Goal: Information Seeking & Learning: Learn about a topic

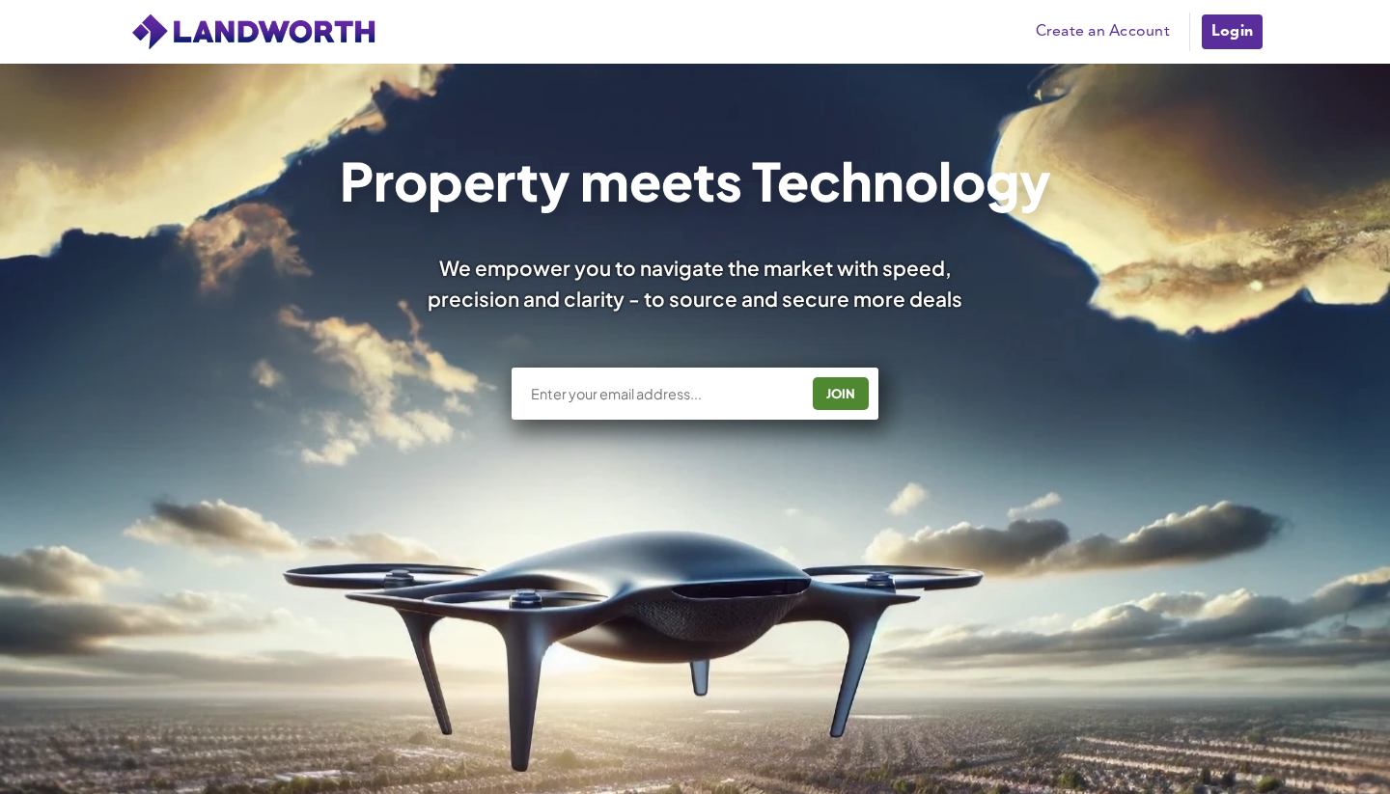
click at [1233, 36] on link "Login" at bounding box center [1232, 32] width 65 height 39
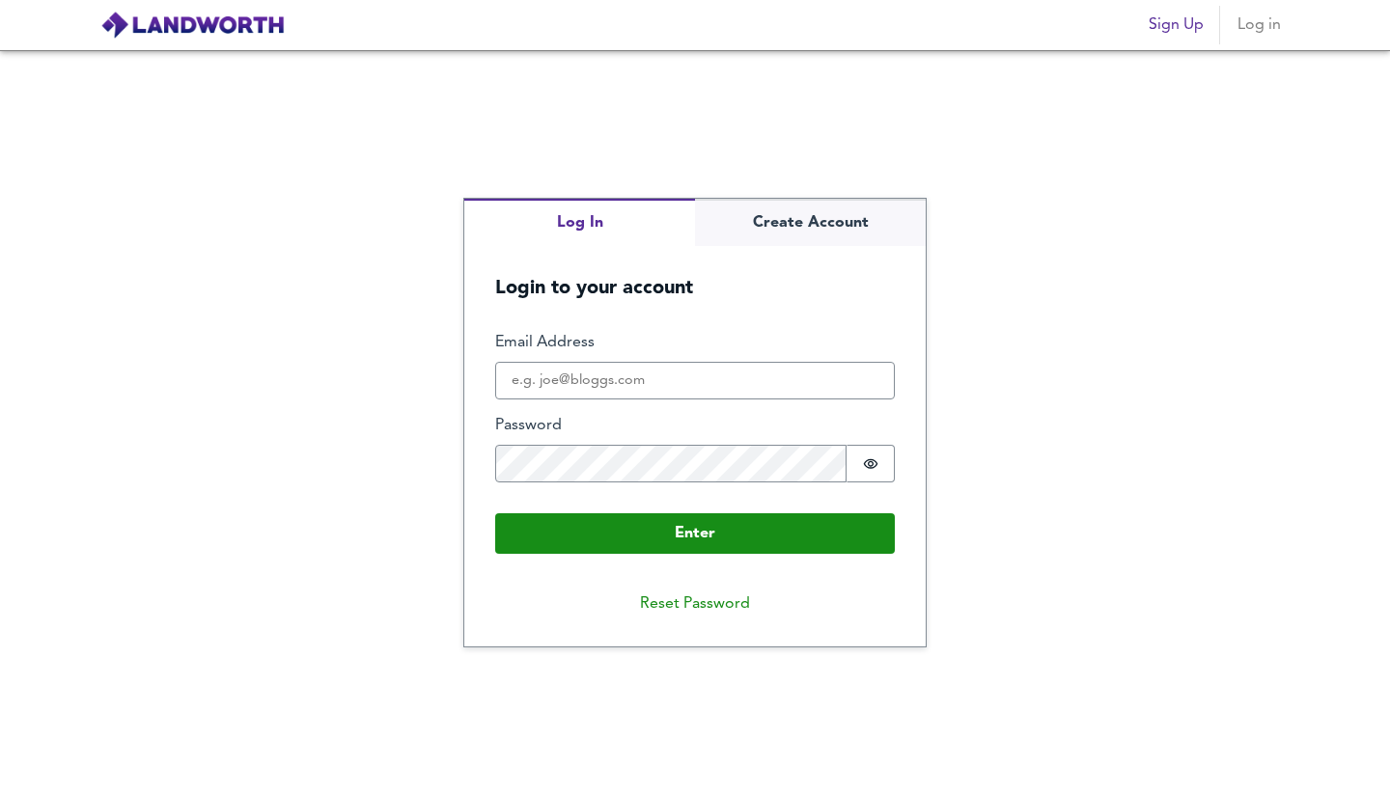
click at [315, 519] on div "Log In Create Account Login to your account Enter Email Address Password Passwo…" at bounding box center [695, 422] width 1390 height 744
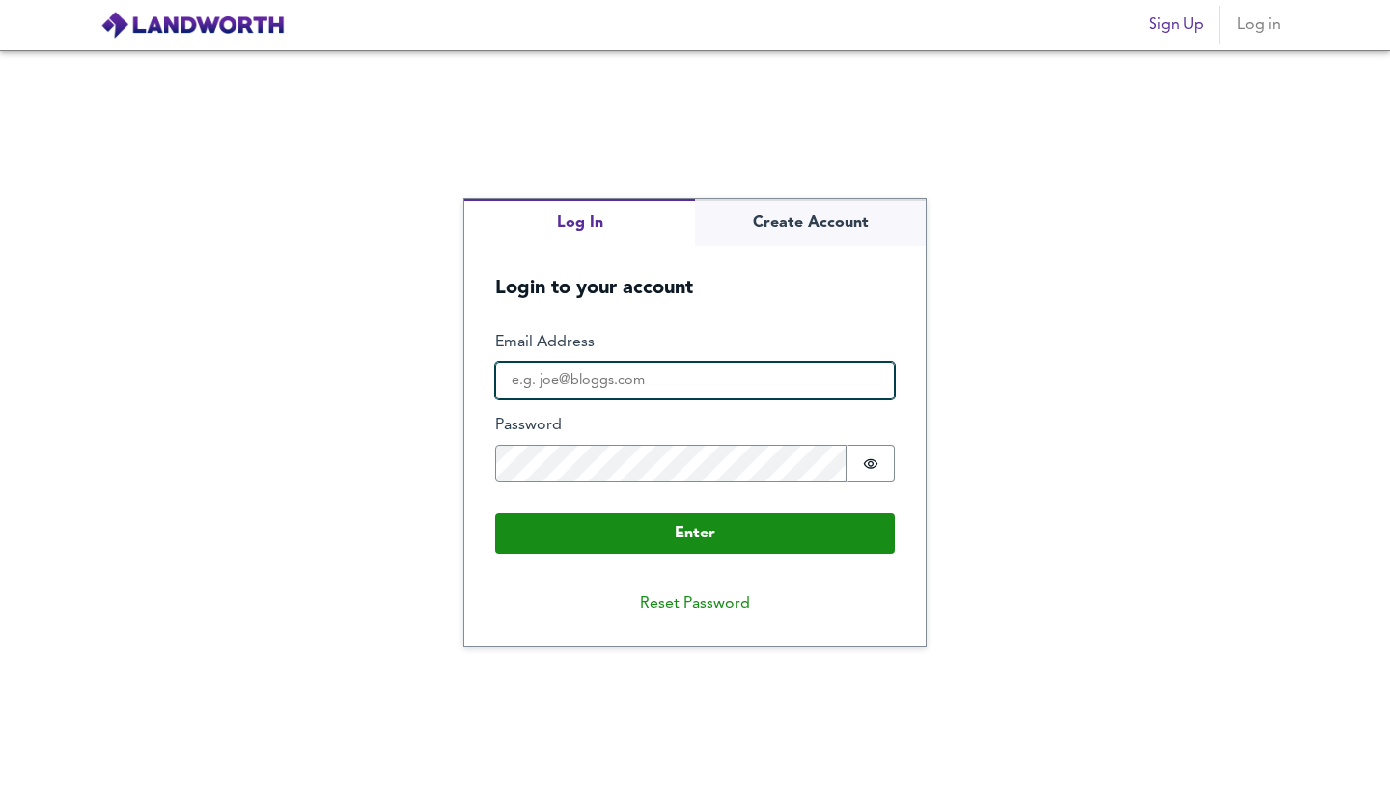
click at [596, 380] on input "Email Address" at bounding box center [695, 381] width 400 height 39
type input "[EMAIL_ADDRESS][DOMAIN_NAME]"
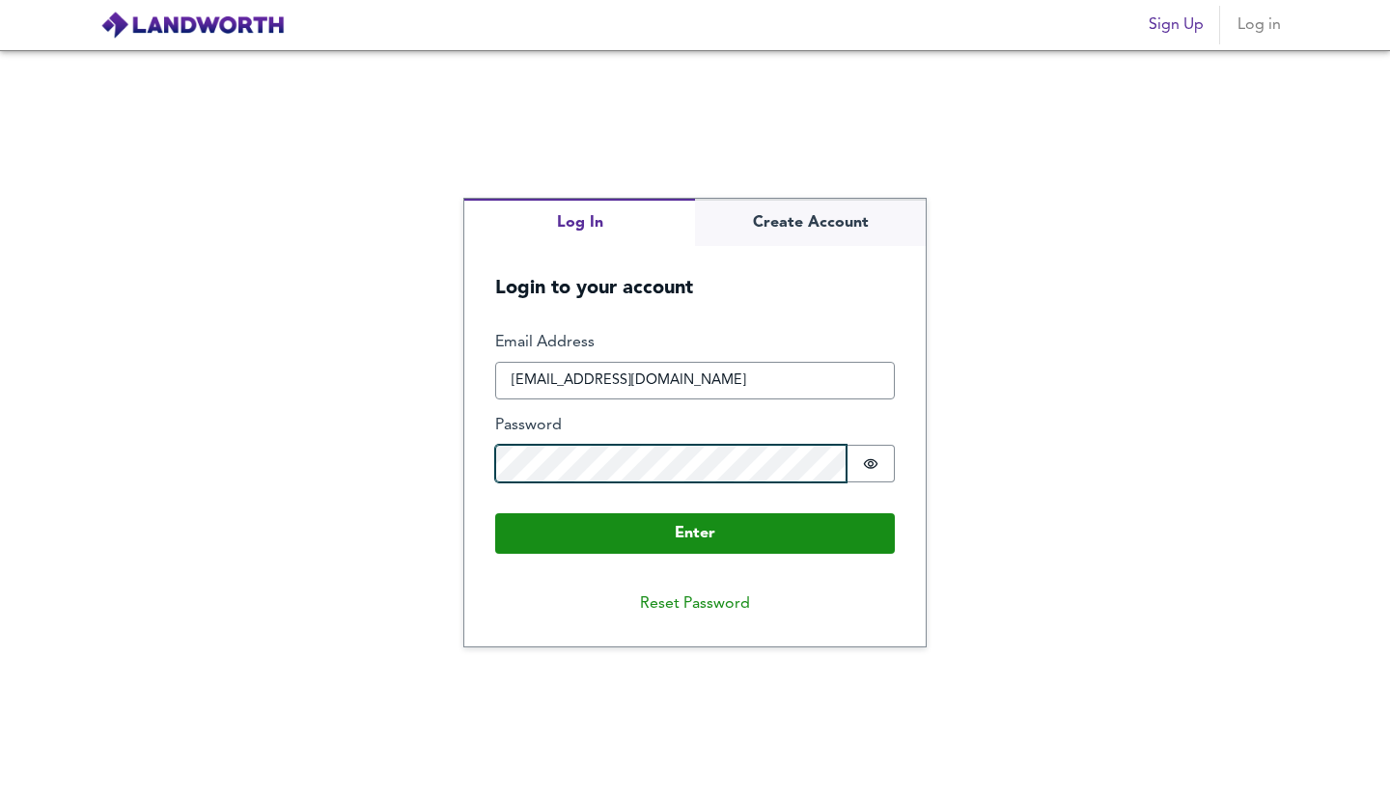
click at [695, 532] on button "Enter" at bounding box center [695, 533] width 400 height 41
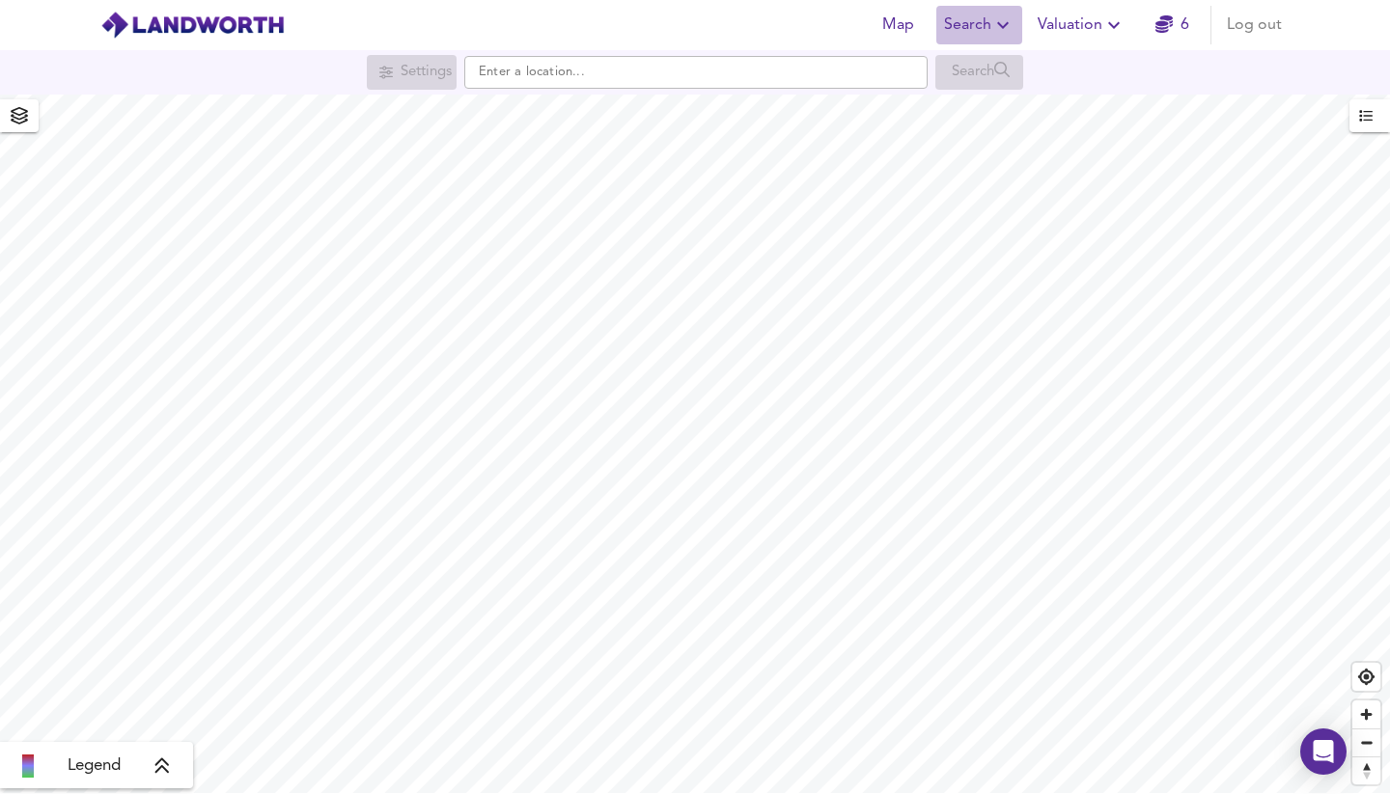
click at [1001, 25] on icon "button" at bounding box center [1003, 25] width 12 height 7
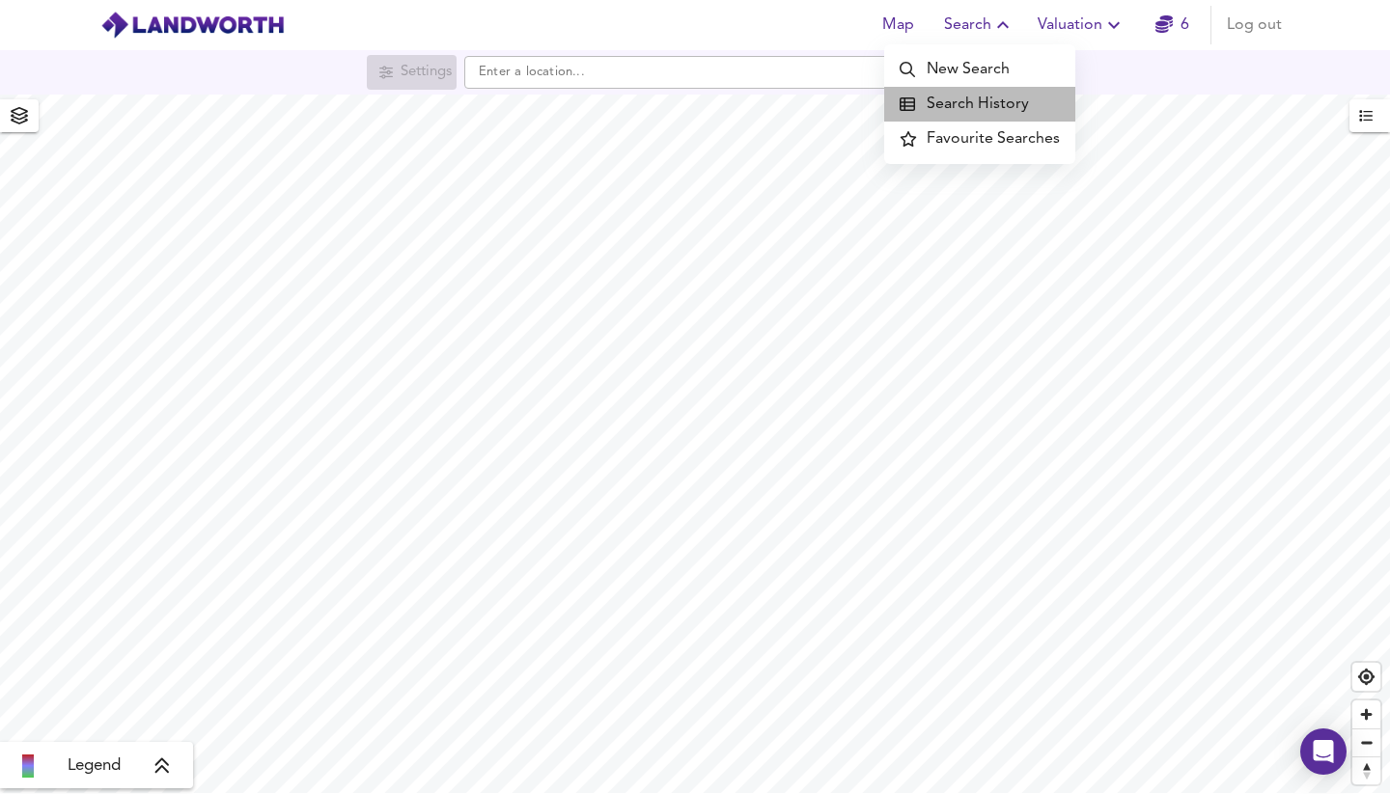
click at [982, 102] on li "Search History" at bounding box center [979, 104] width 191 height 35
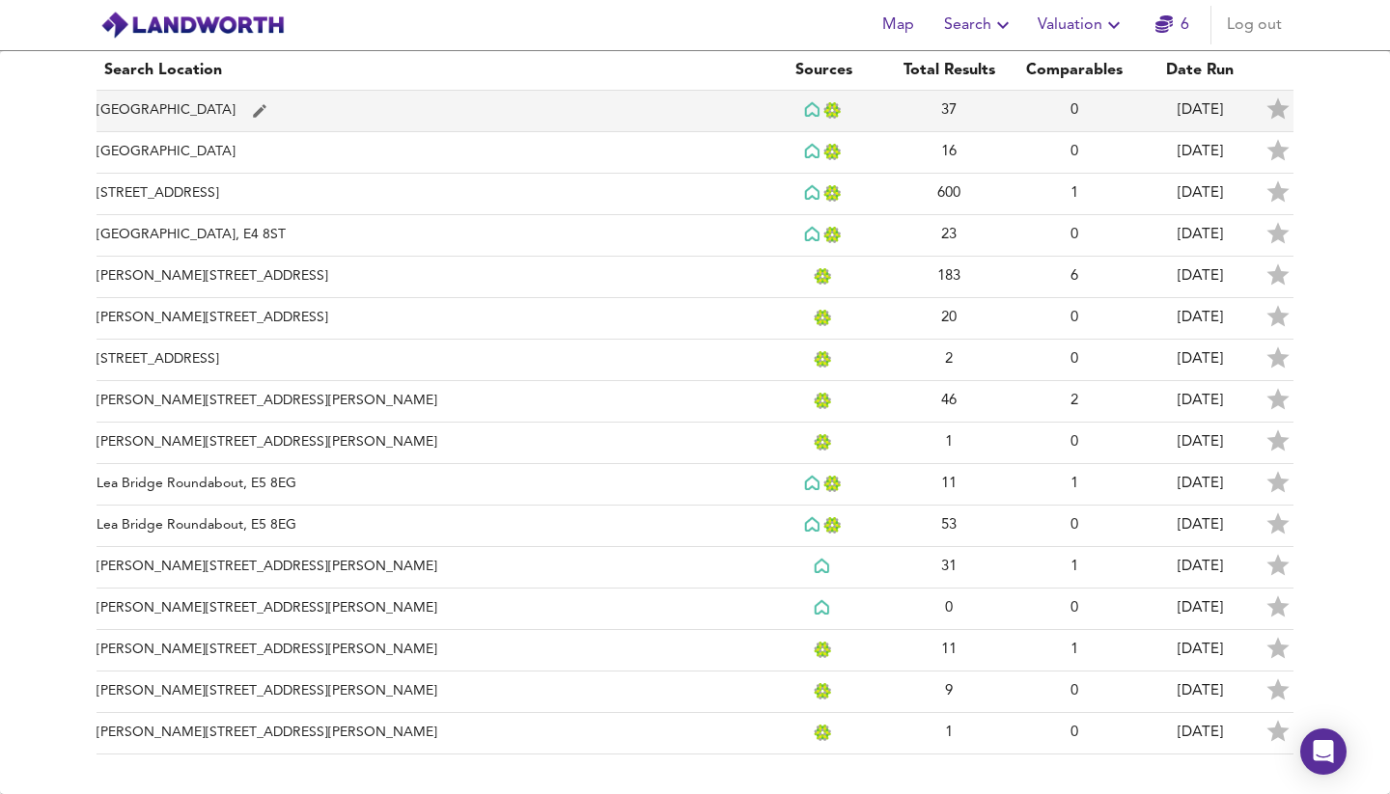
click at [225, 108] on td "[GEOGRAPHIC_DATA]" at bounding box center [429, 112] width 664 height 42
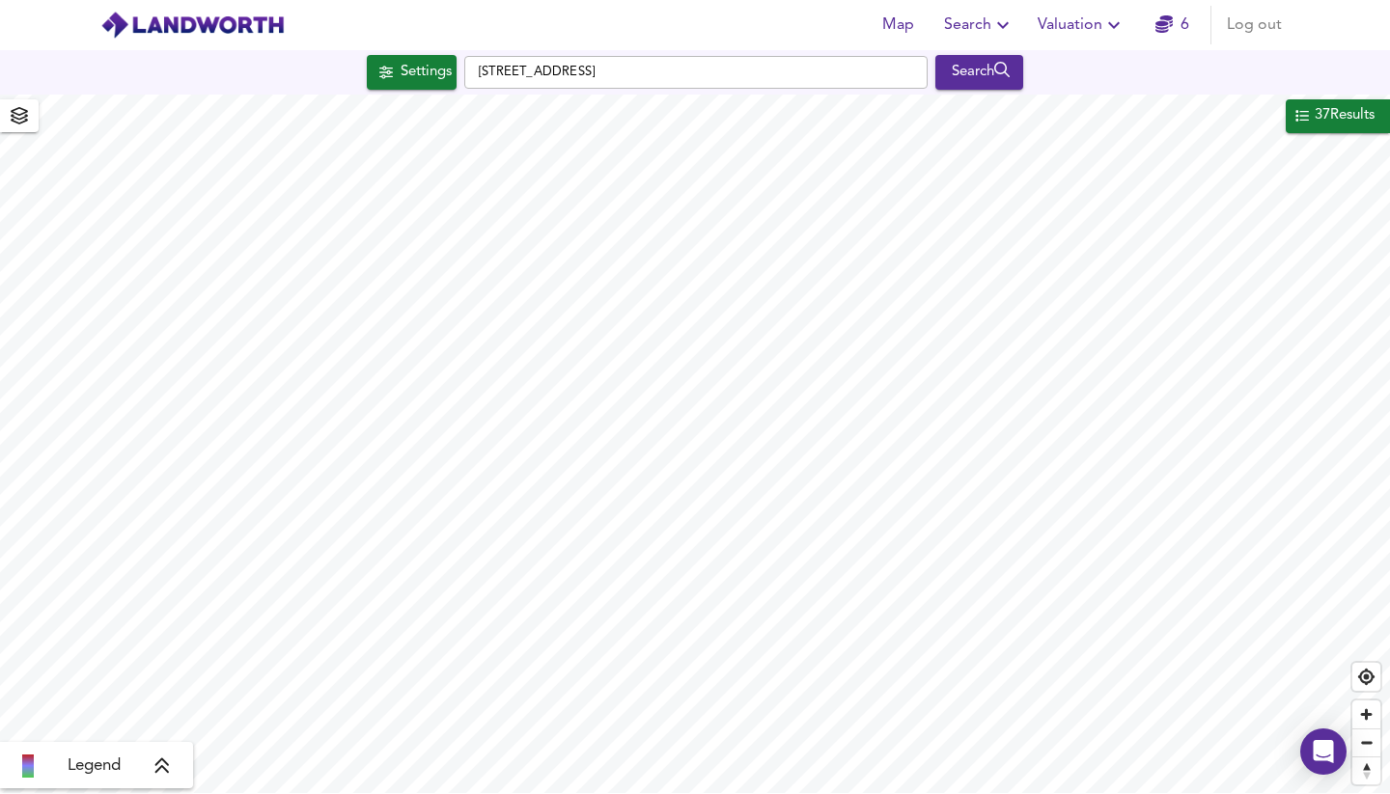
click at [1306, 112] on span "37 Results" at bounding box center [1337, 115] width 85 height 25
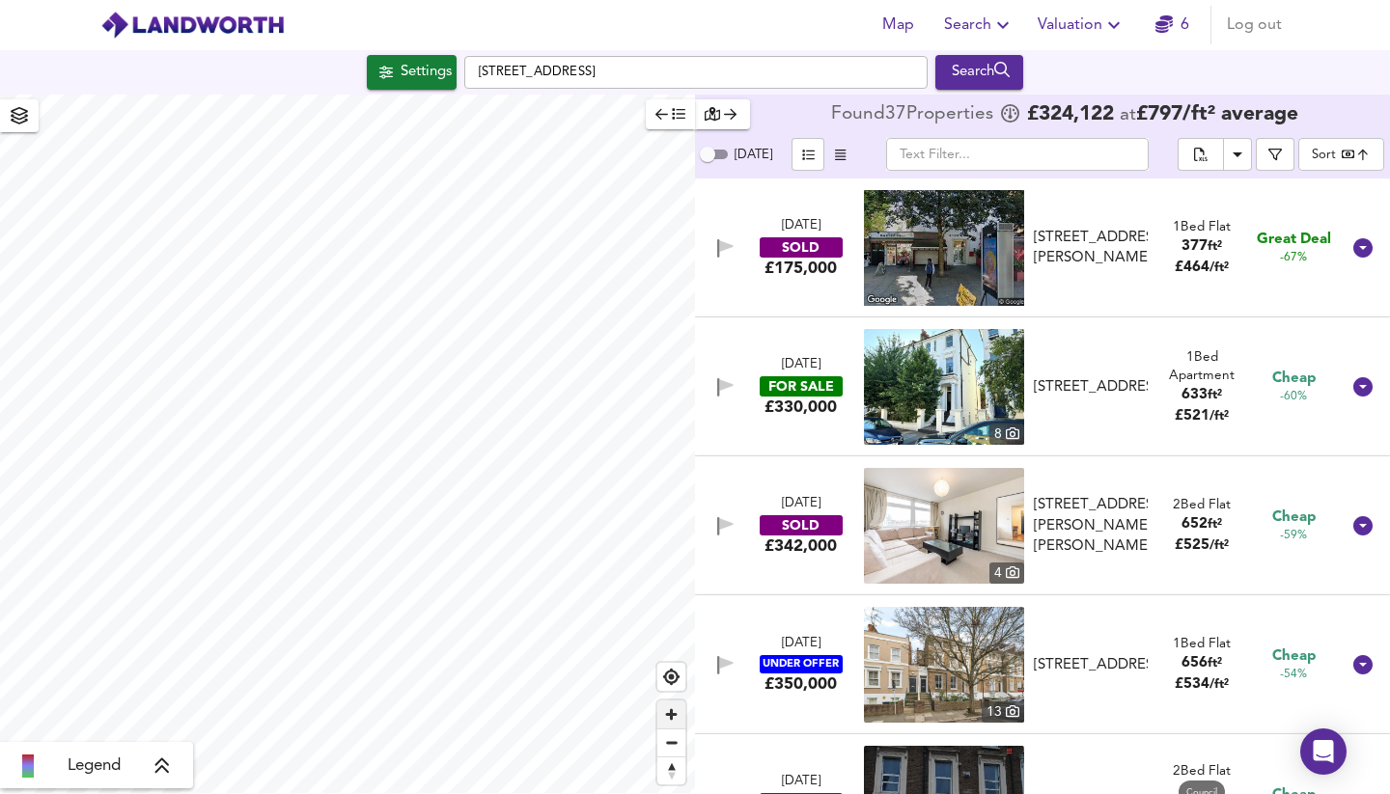
click at [672, 714] on span "Zoom in" at bounding box center [671, 715] width 28 height 28
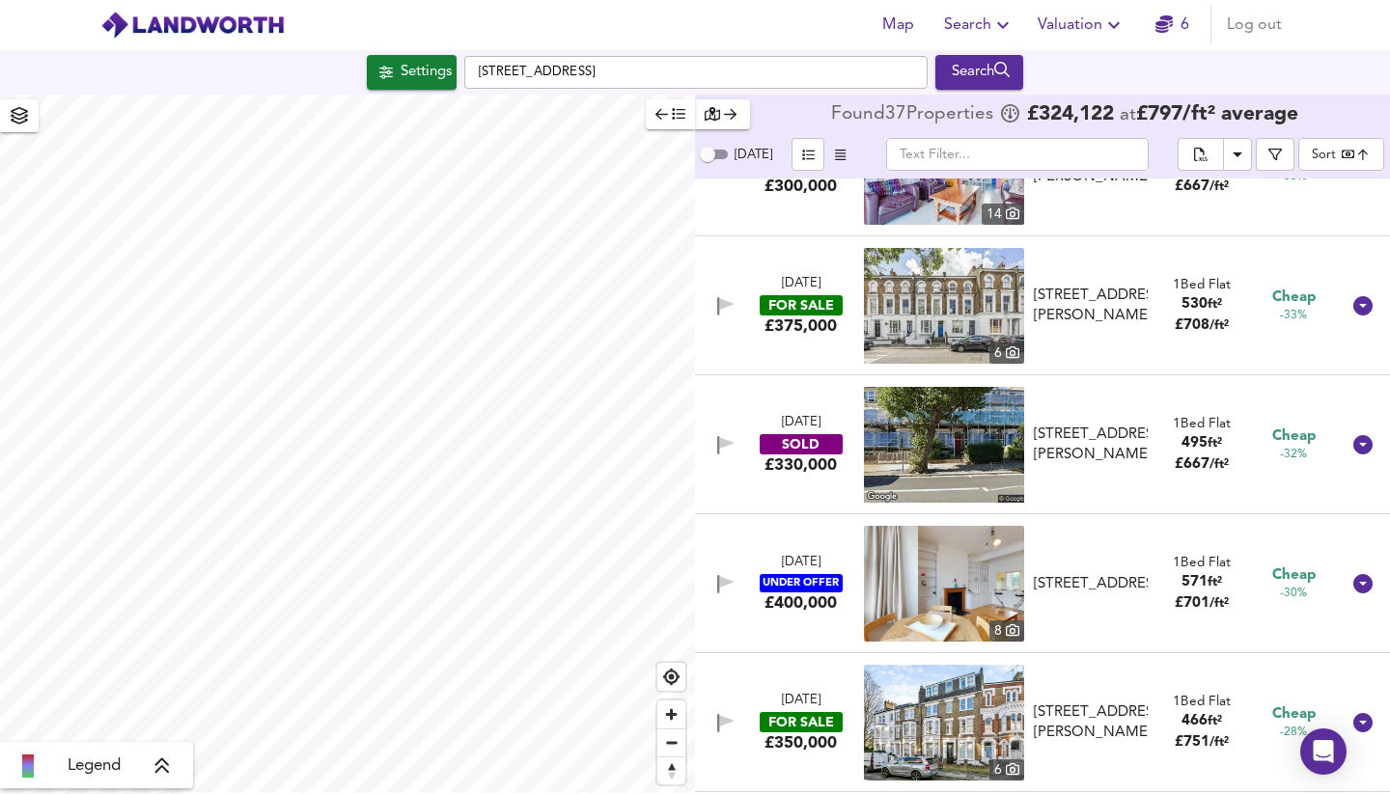
scroll to position [1058, 0]
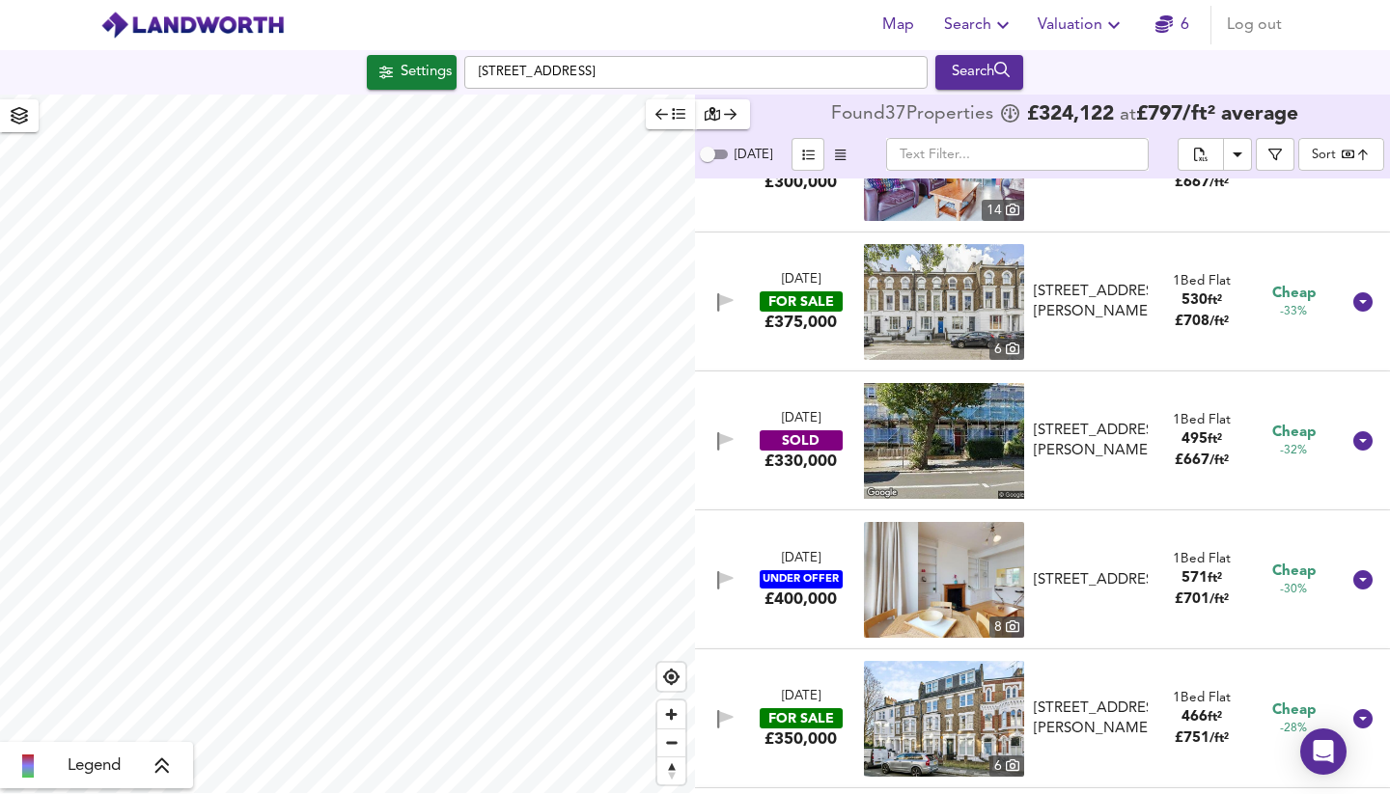
click at [809, 290] on div "29 Aug 2025" at bounding box center [801, 280] width 39 height 18
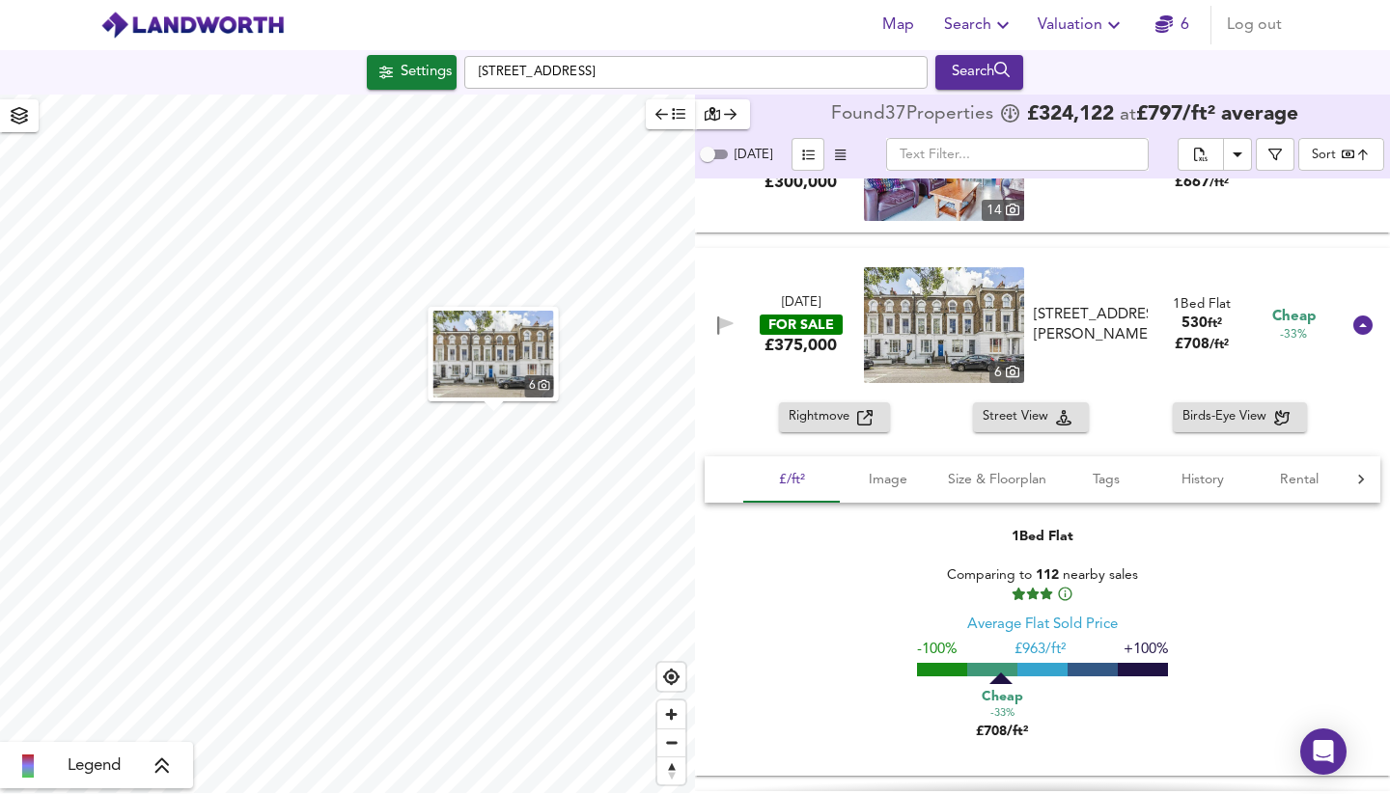
click at [839, 418] on span "Rightmove" at bounding box center [823, 417] width 69 height 22
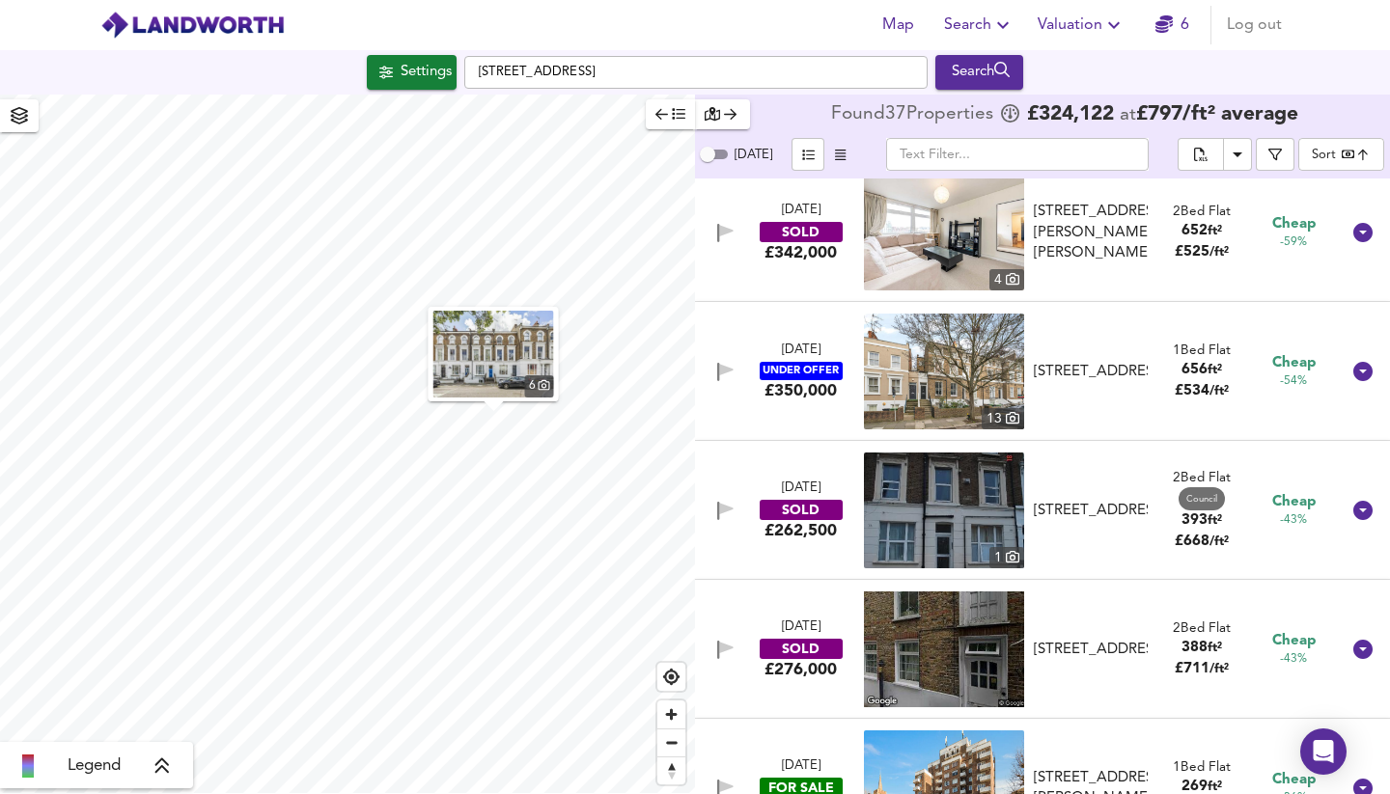
scroll to position [268, 0]
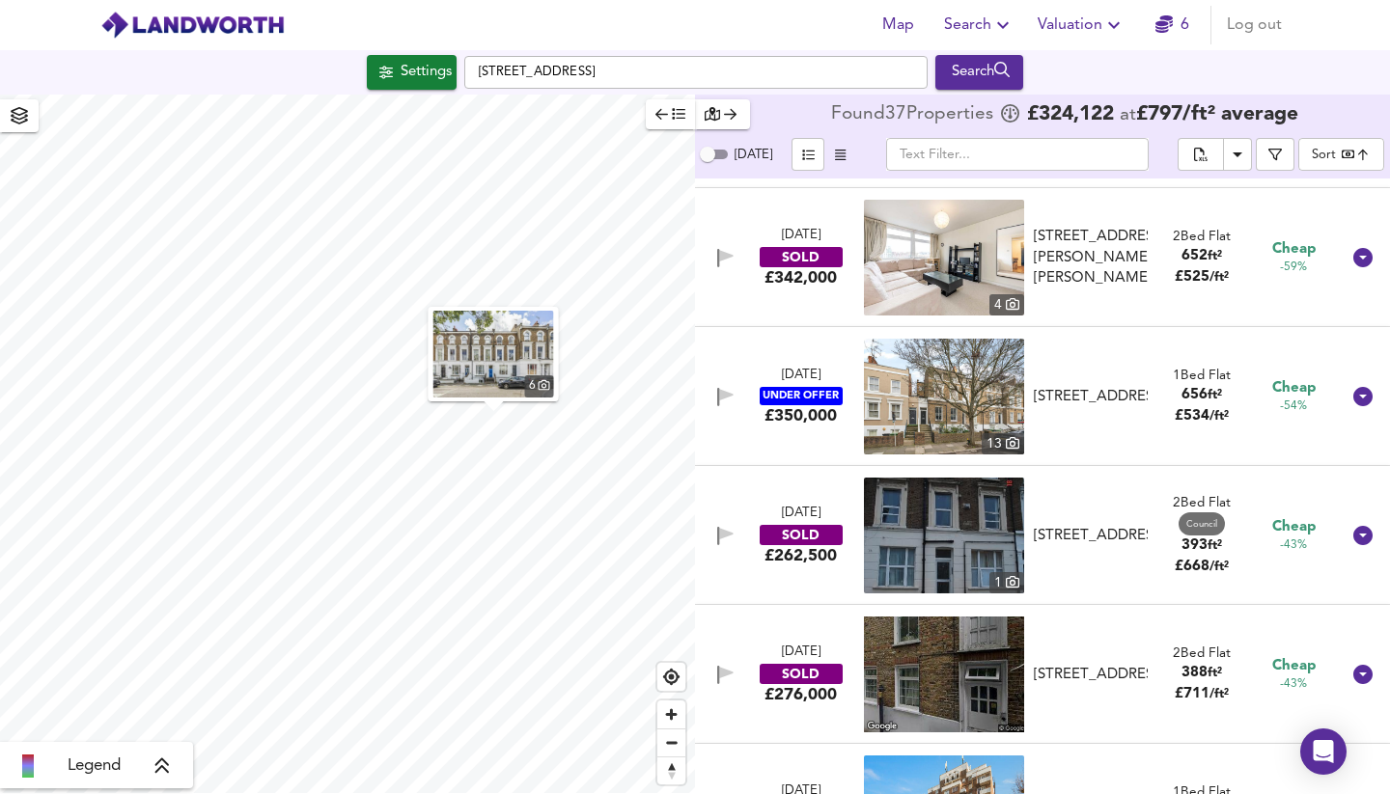
click at [817, 392] on div "UNDER OFFER" at bounding box center [801, 396] width 83 height 18
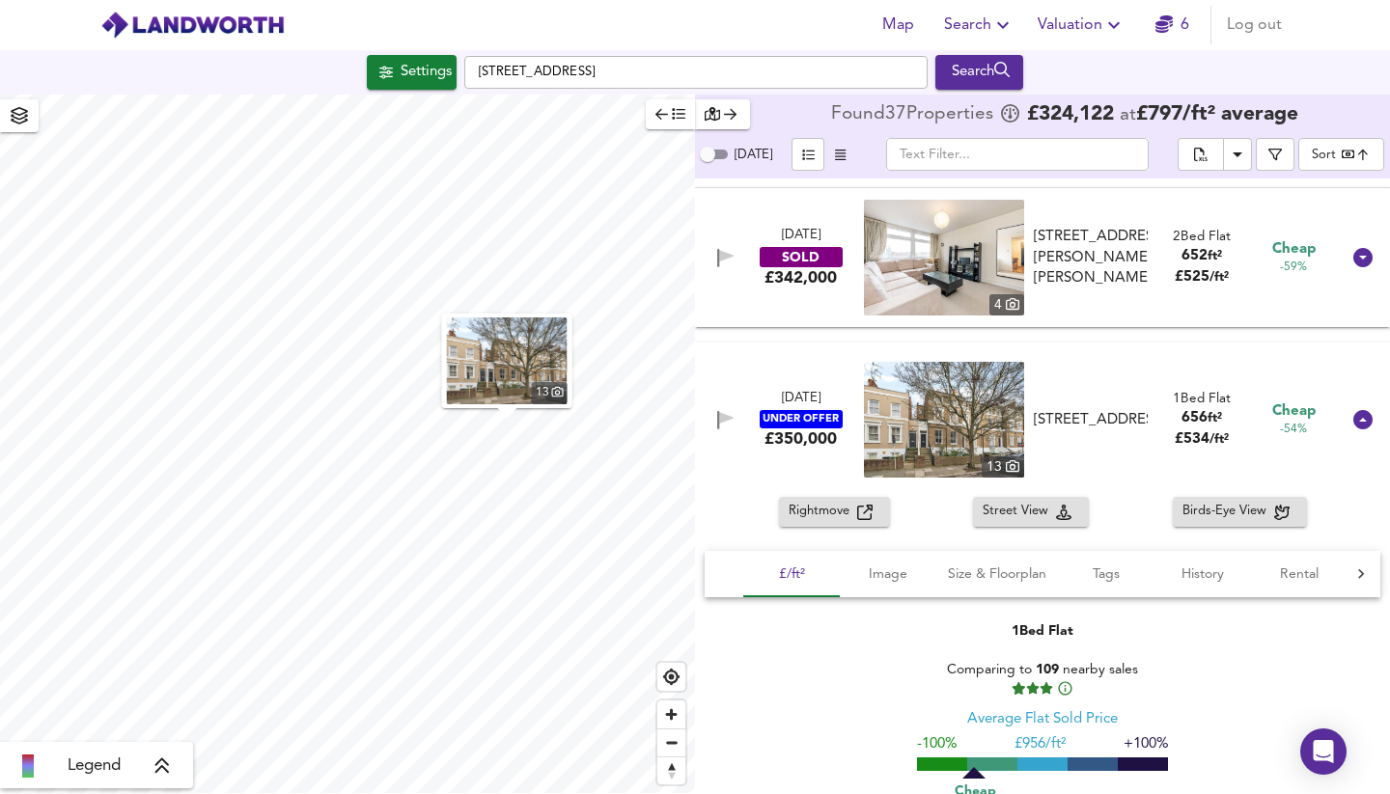
click at [836, 511] on span "Rightmove" at bounding box center [823, 512] width 69 height 22
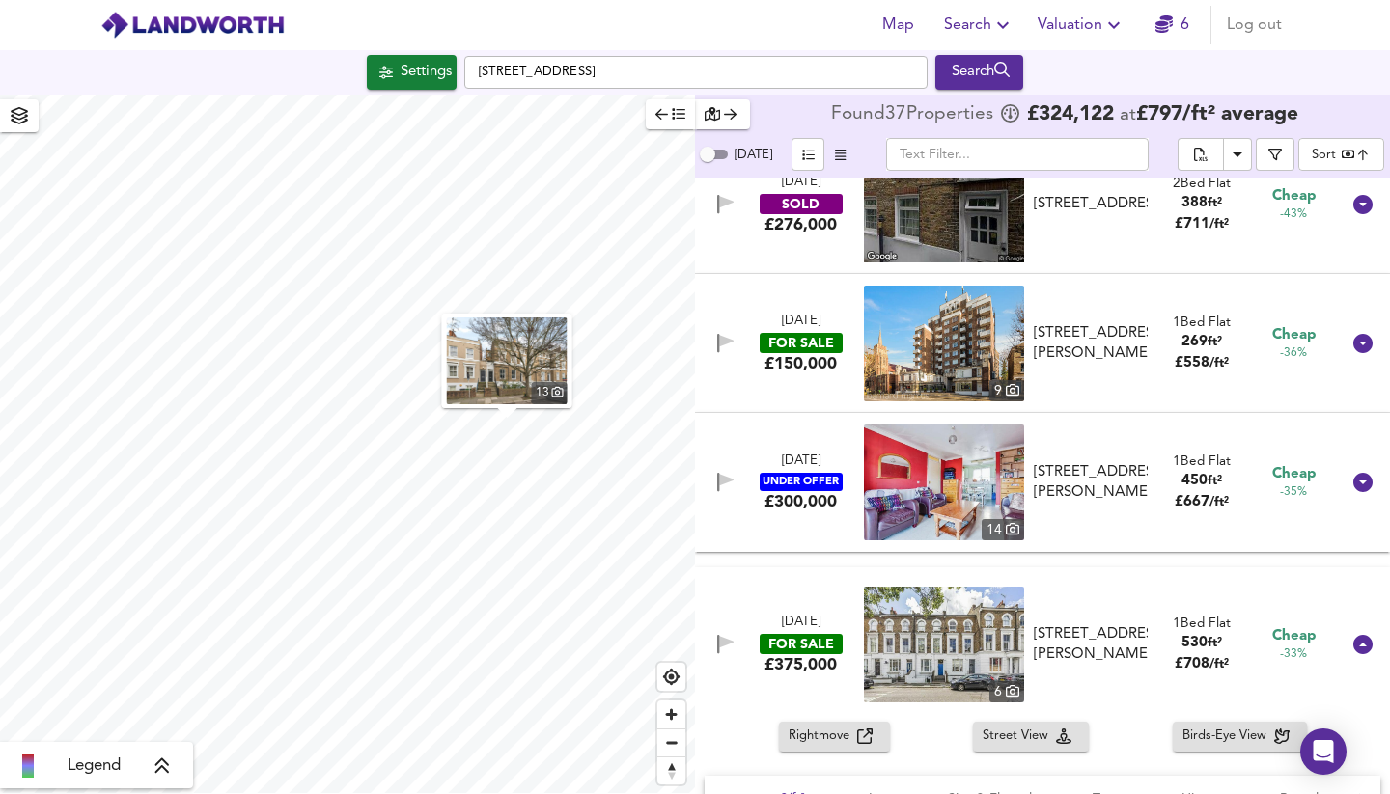
scroll to position [1161, 0]
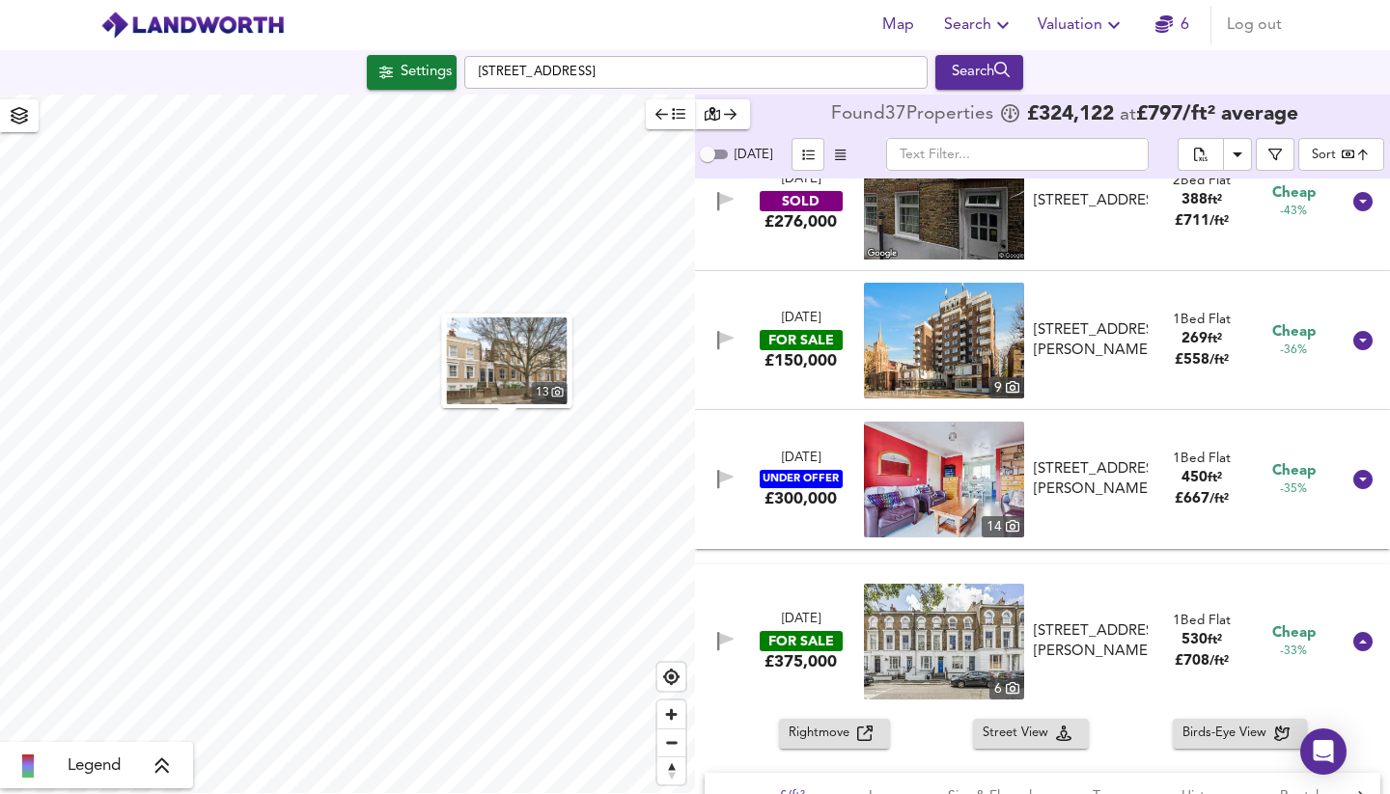
click at [814, 476] on div "UNDER OFFER" at bounding box center [801, 479] width 83 height 18
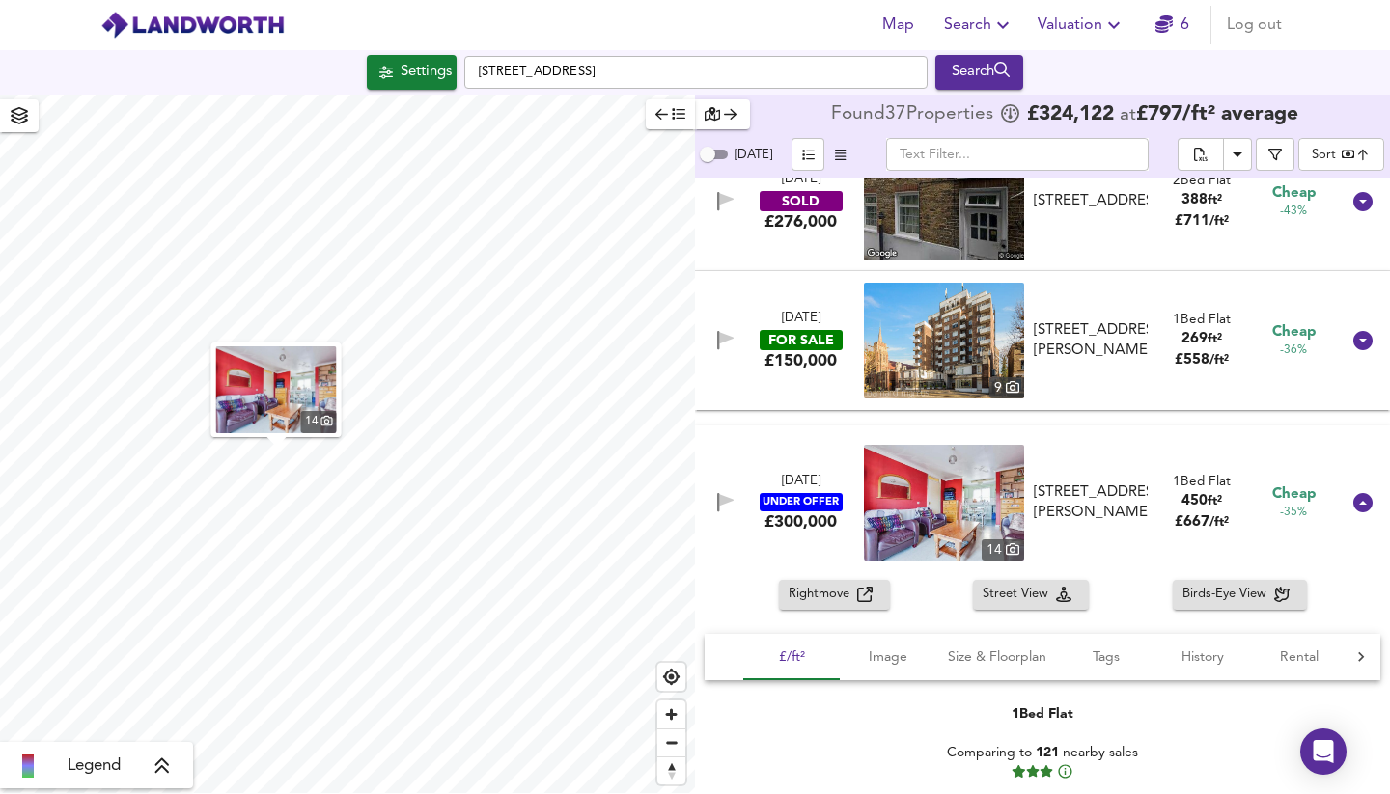
click at [914, 499] on img at bounding box center [944, 503] width 160 height 116
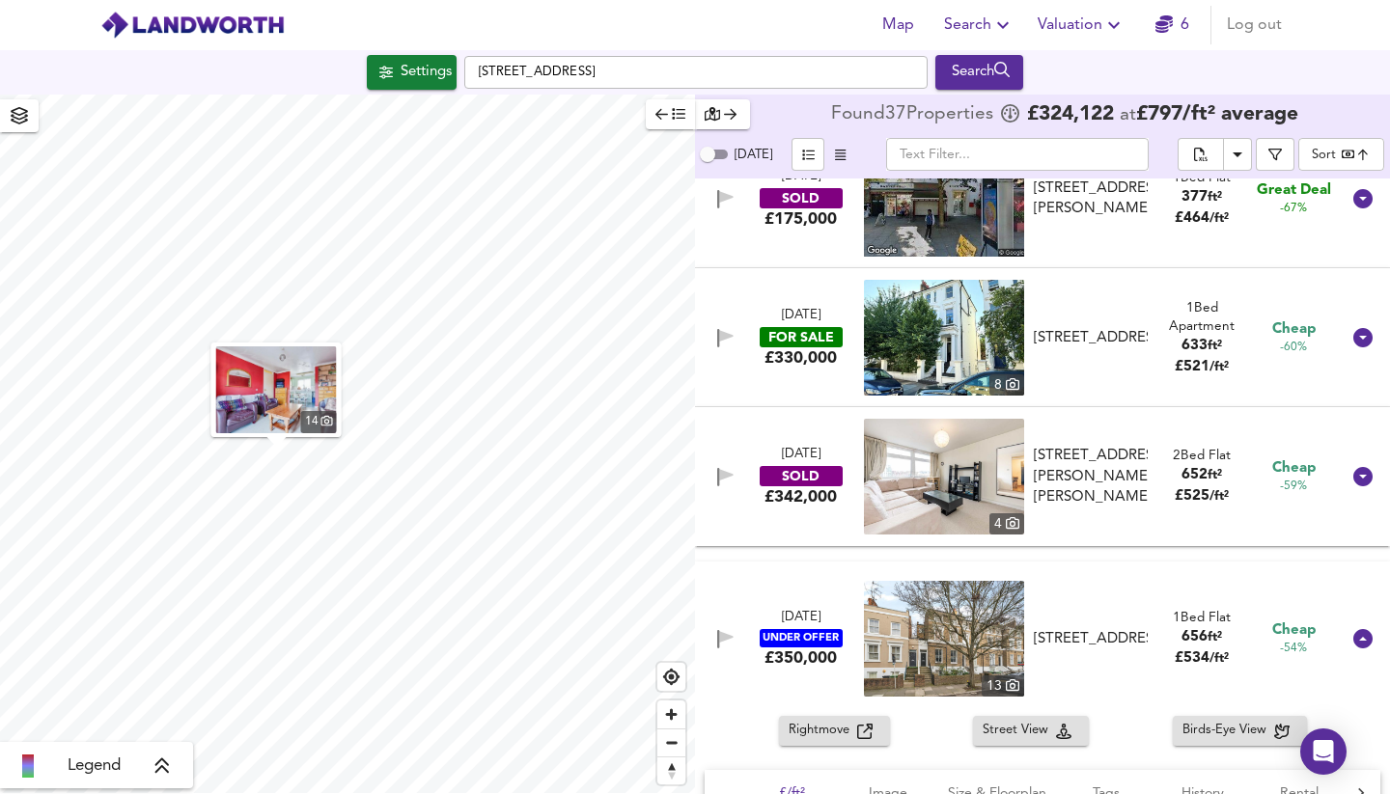
scroll to position [100, 0]
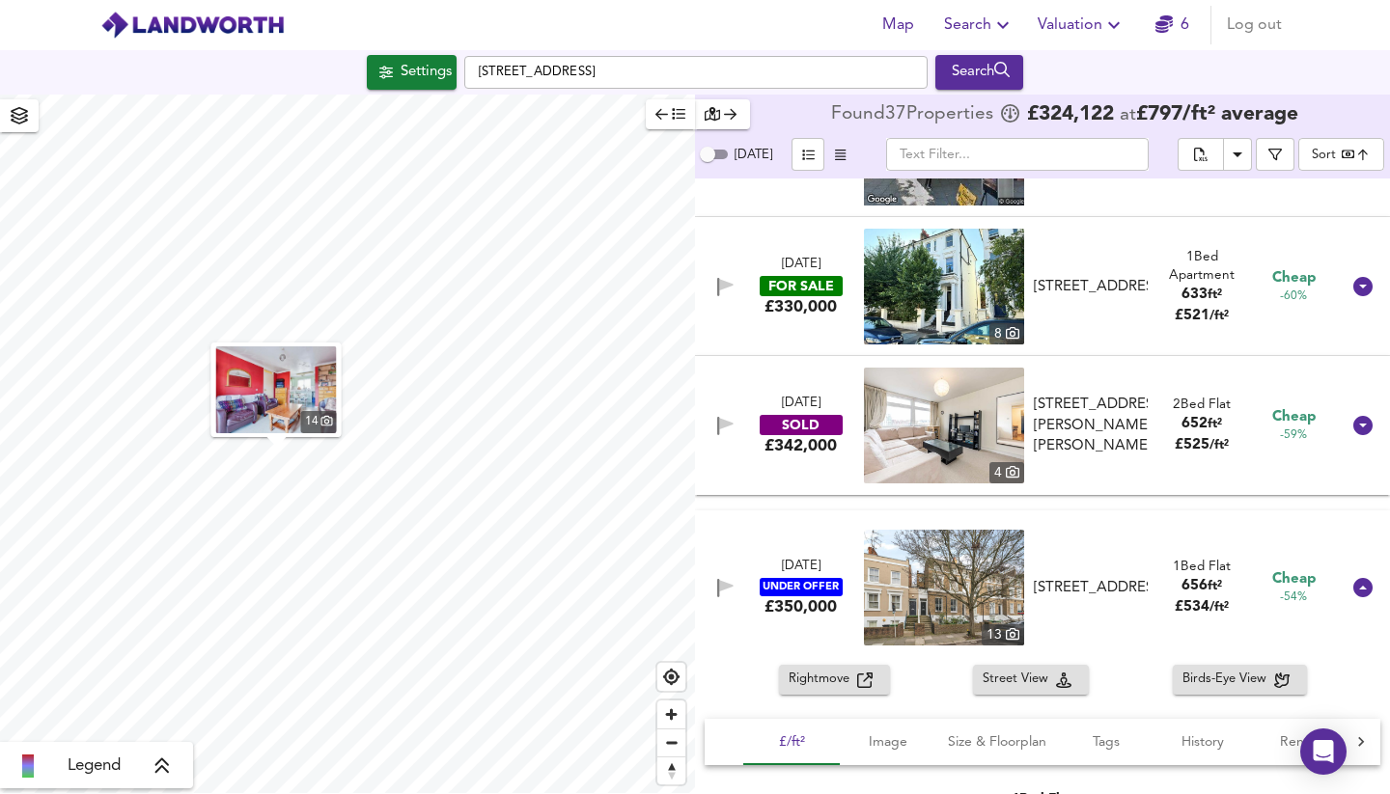
click at [800, 445] on div "£342,000" at bounding box center [800, 445] width 72 height 21
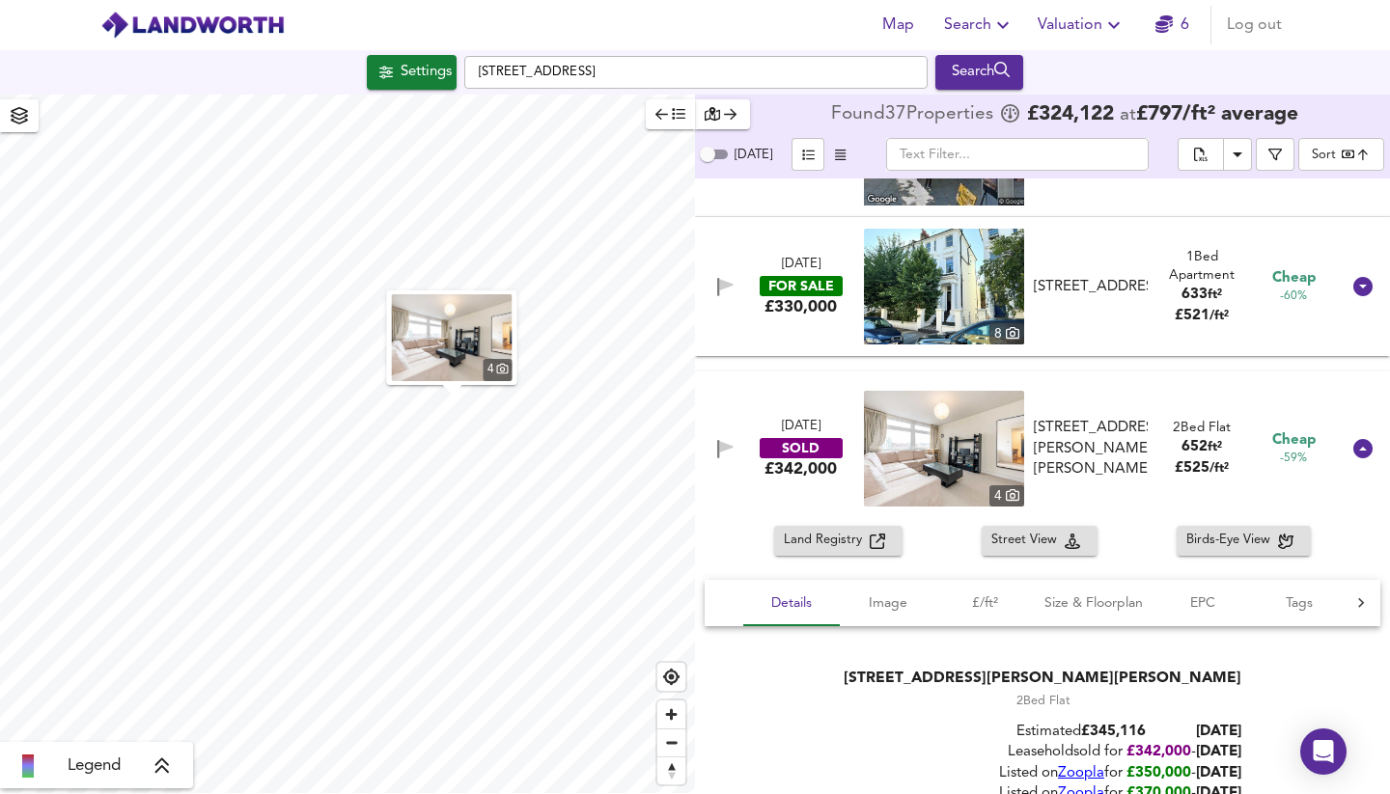
click at [865, 542] on span "Land Registry" at bounding box center [827, 541] width 86 height 22
click at [805, 452] on div "SOLD" at bounding box center [801, 448] width 83 height 20
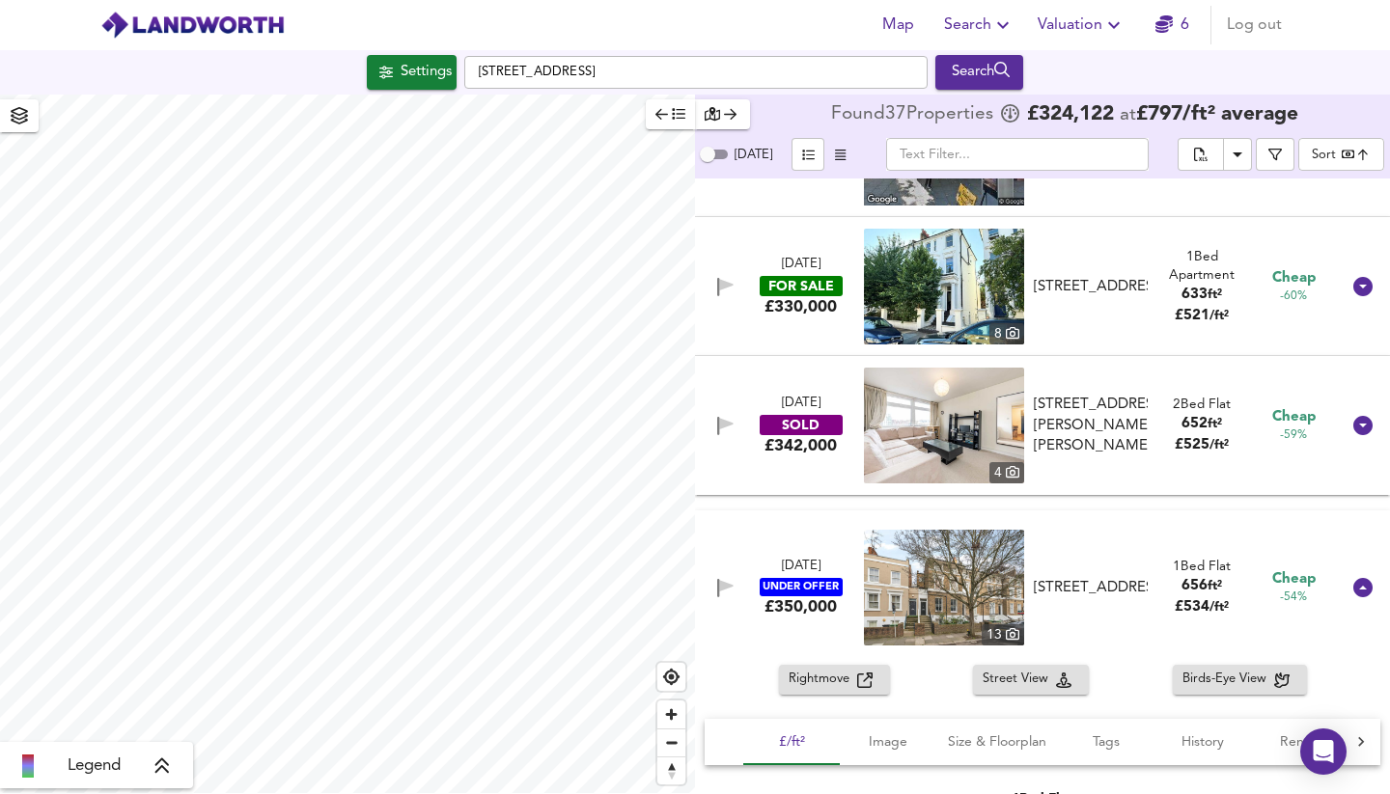
click at [791, 448] on div "£342,000" at bounding box center [800, 445] width 72 height 21
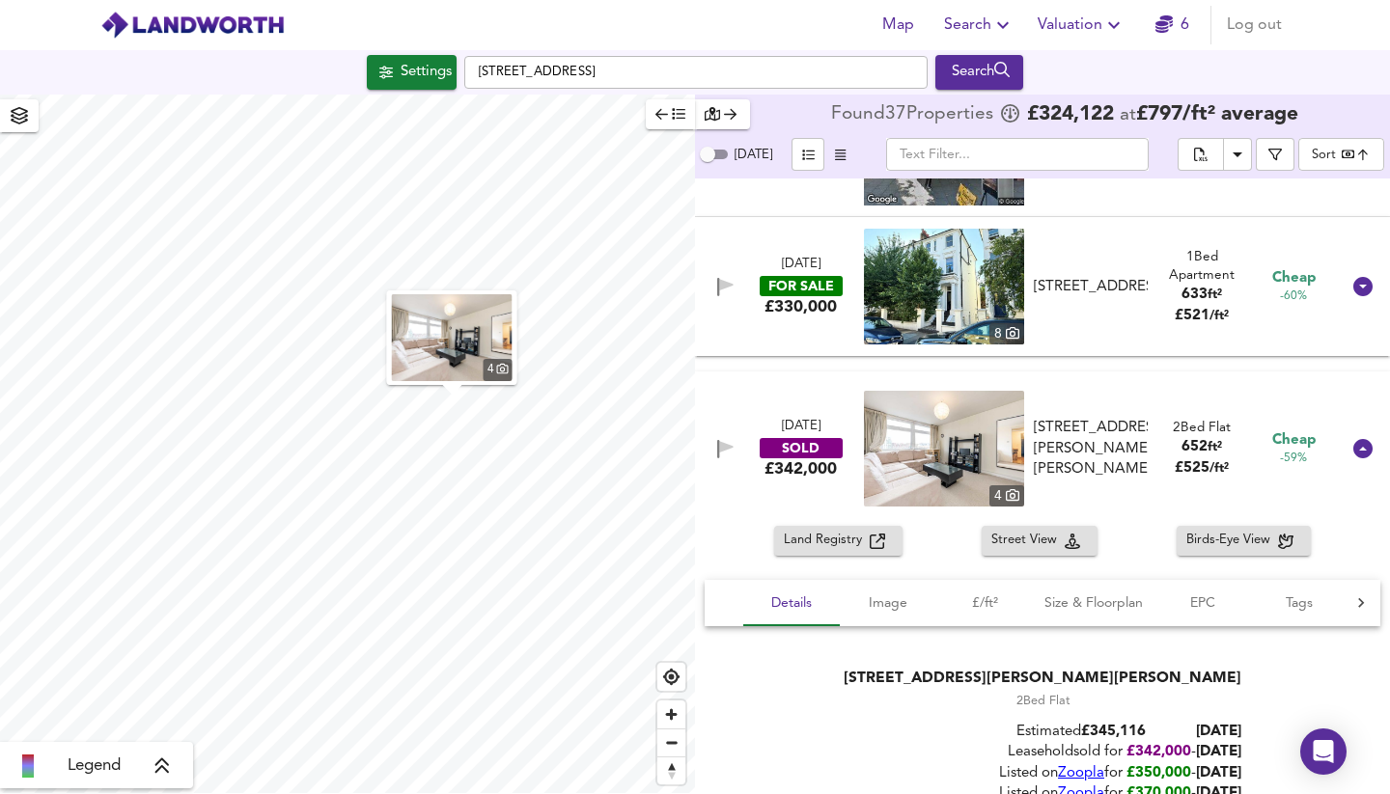
click at [873, 541] on icon "button" at bounding box center [877, 541] width 15 height 15
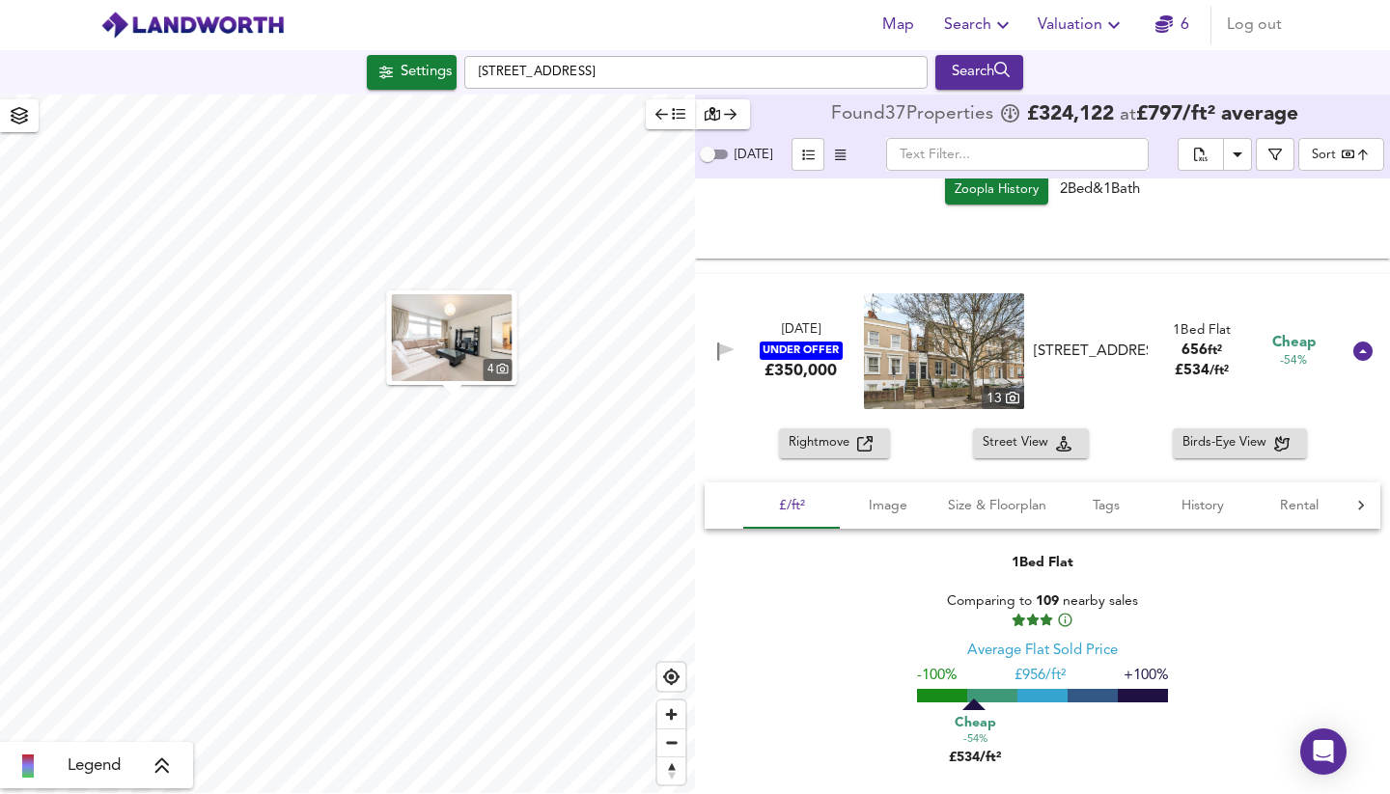
scroll to position [871, 0]
click at [825, 442] on span "Rightmove" at bounding box center [823, 442] width 69 height 22
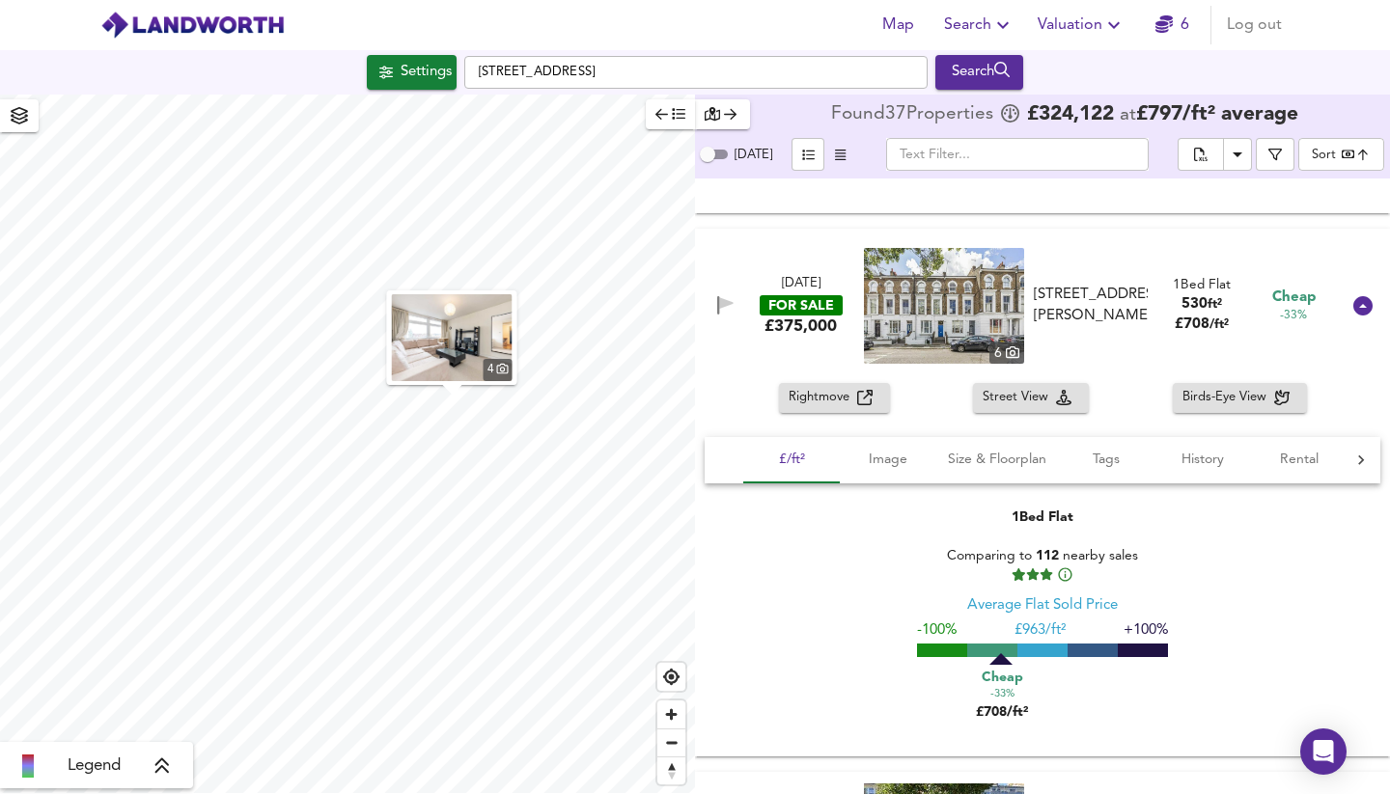
scroll to position [2400, 0]
